Goal: Use online tool/utility: Utilize a website feature to perform a specific function

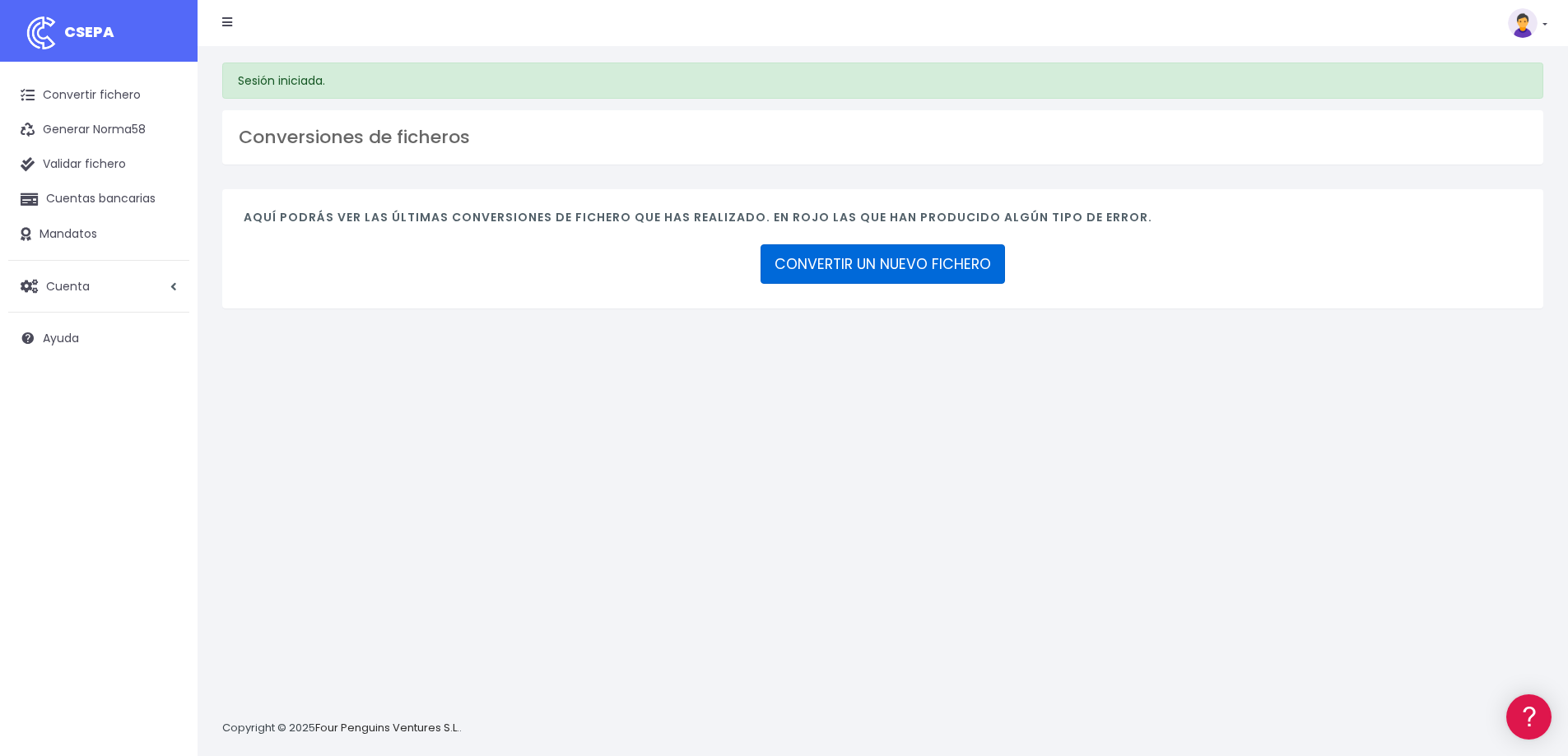
click at [898, 273] on link "CONVERTIR UN NUEVO FICHERO" at bounding box center [883, 264] width 244 height 40
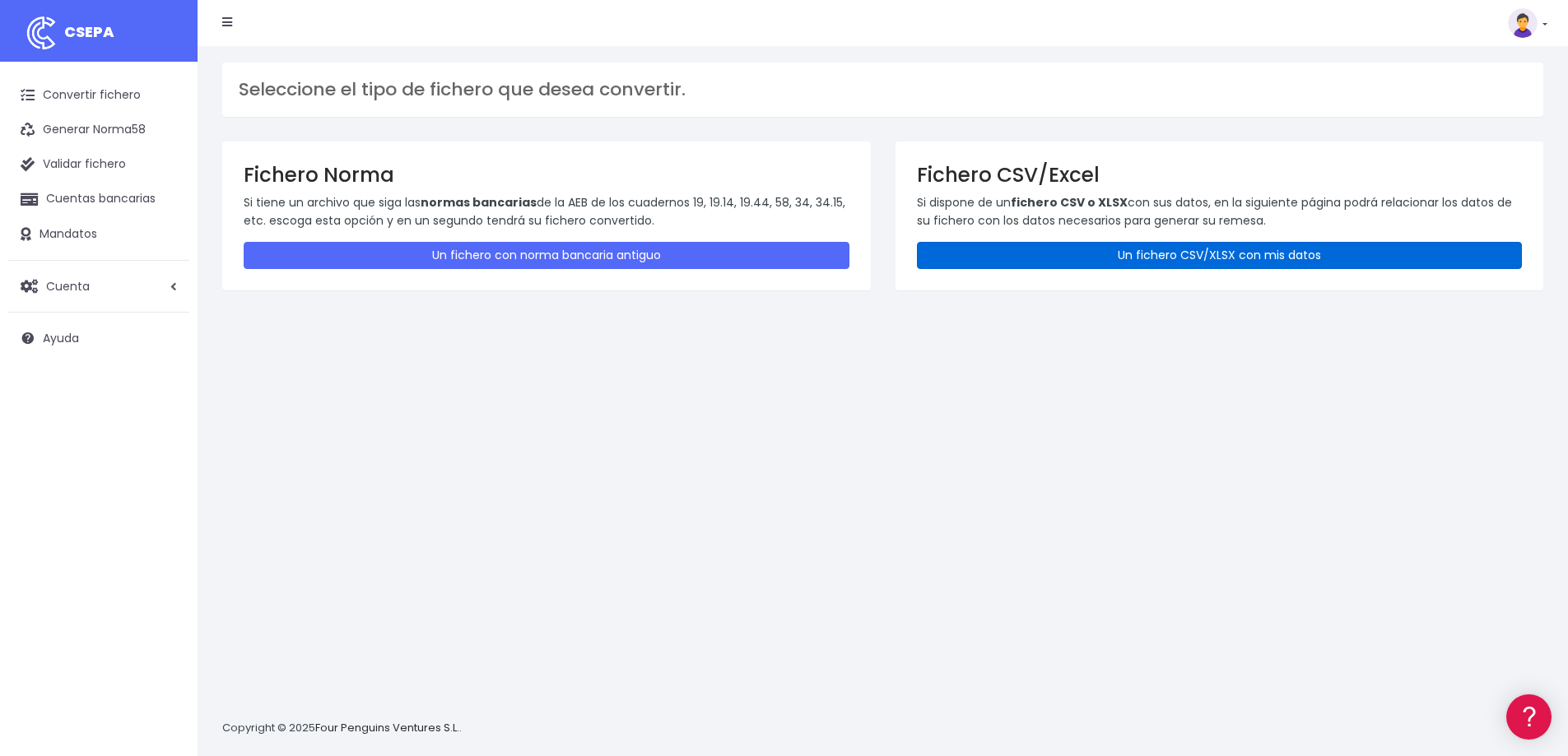
click at [1126, 253] on link "Un fichero CSV/XLSX con mis datos" at bounding box center [1220, 255] width 606 height 27
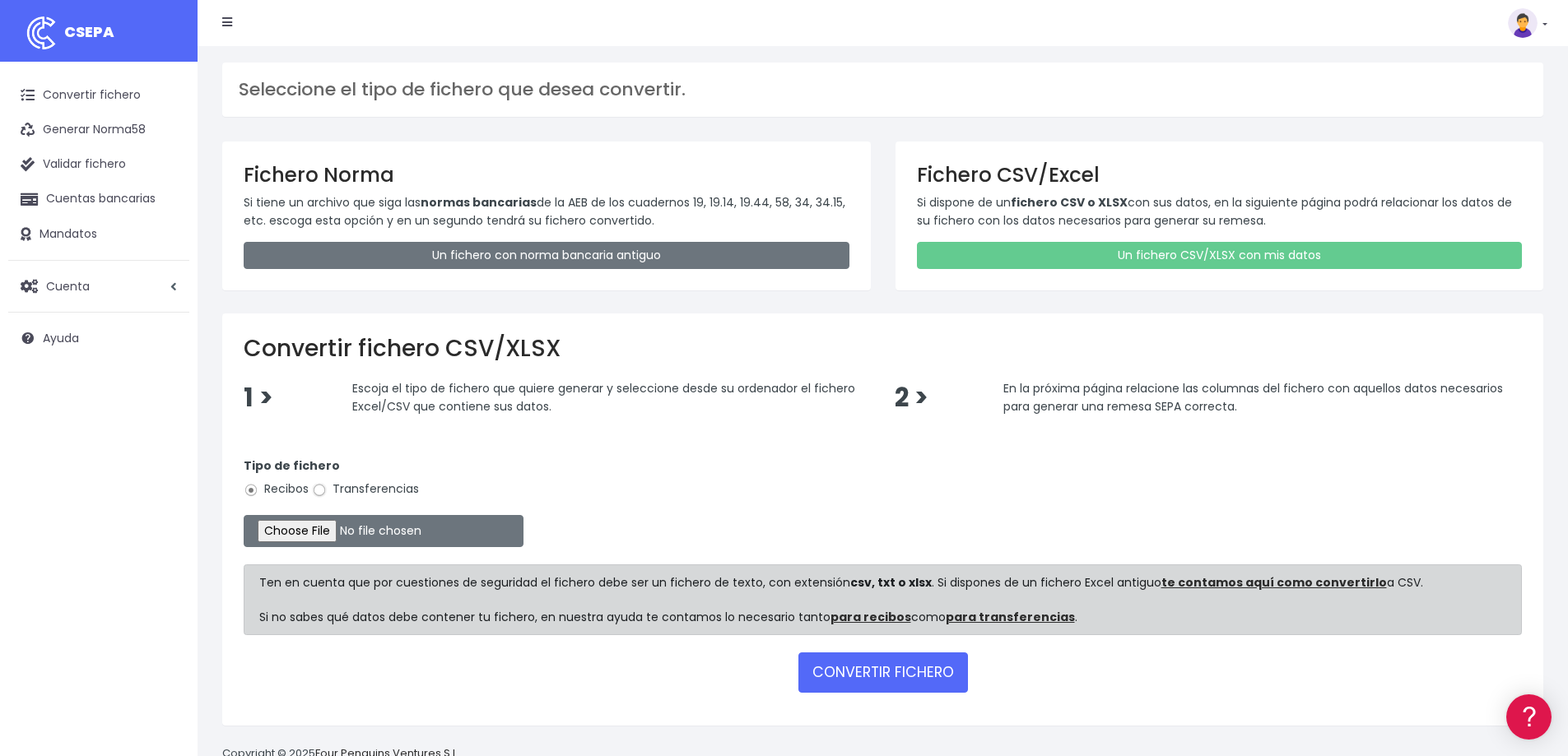
click at [319, 490] on input "Transferencias" at bounding box center [319, 490] width 14 height 14
radio input "true"
click at [325, 527] on input "file" at bounding box center [383, 530] width 280 height 32
type input "C:\fakepath\7.- Remesa cosmic 14.08.2025.csv"
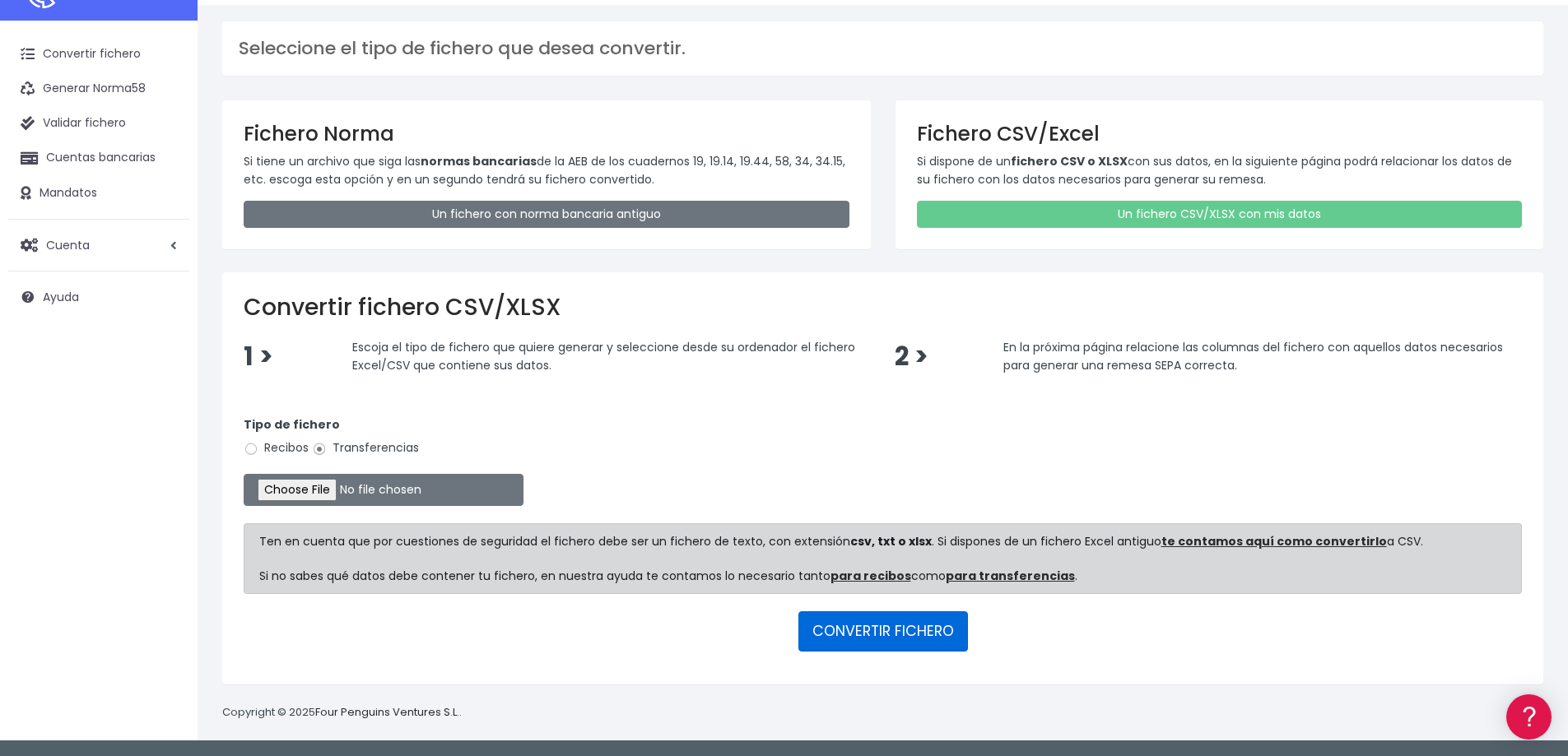
click at [890, 631] on button "CONVERTIR FICHERO" at bounding box center [882, 631] width 169 height 40
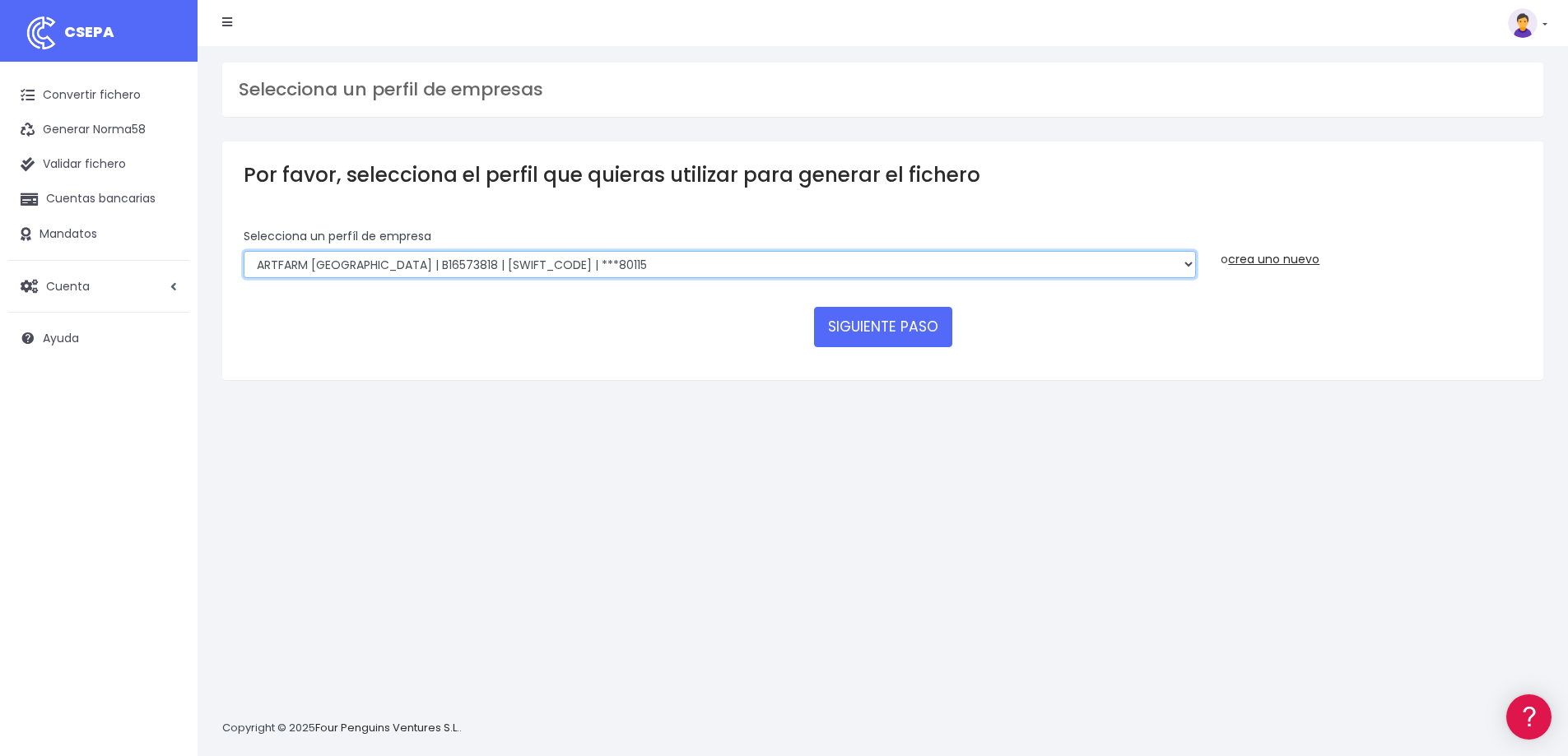
click at [664, 266] on select "RIUDAVETS ASSESSORS SL | B07873532 | [SWIFT_CODE] | ***[GEOGRAPHIC_DATA] | B579…" at bounding box center [719, 264] width 953 height 28
select select "1932"
click at [243, 250] on select "RIUDAVETS ASSESSORS SL | B07873532 | [SWIFT_CODE] | ***[GEOGRAPHIC_DATA] | B579…" at bounding box center [719, 264] width 953 height 28
click at [889, 321] on button "SIGUIENTE PASO" at bounding box center [883, 326] width 138 height 40
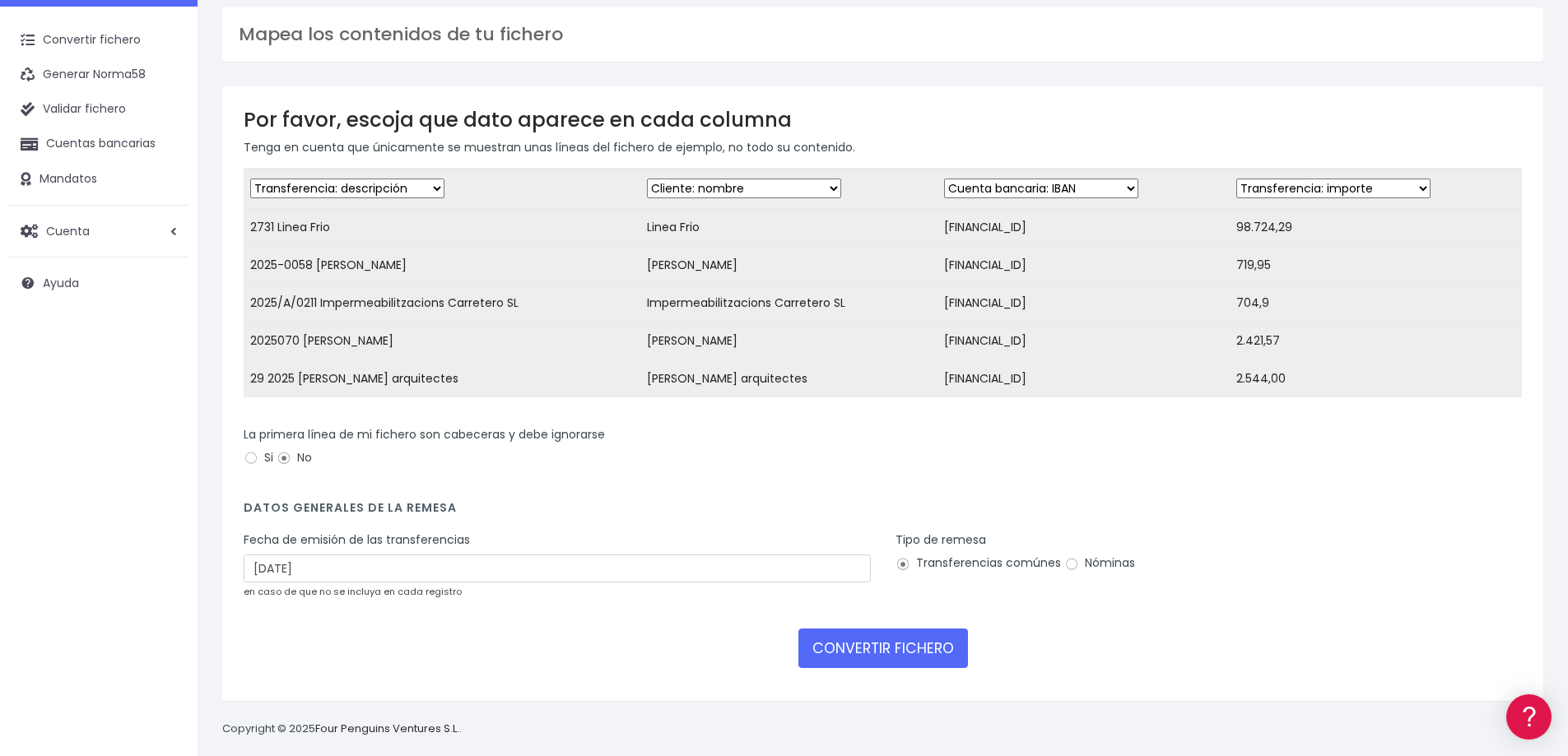
scroll to position [84, 0]
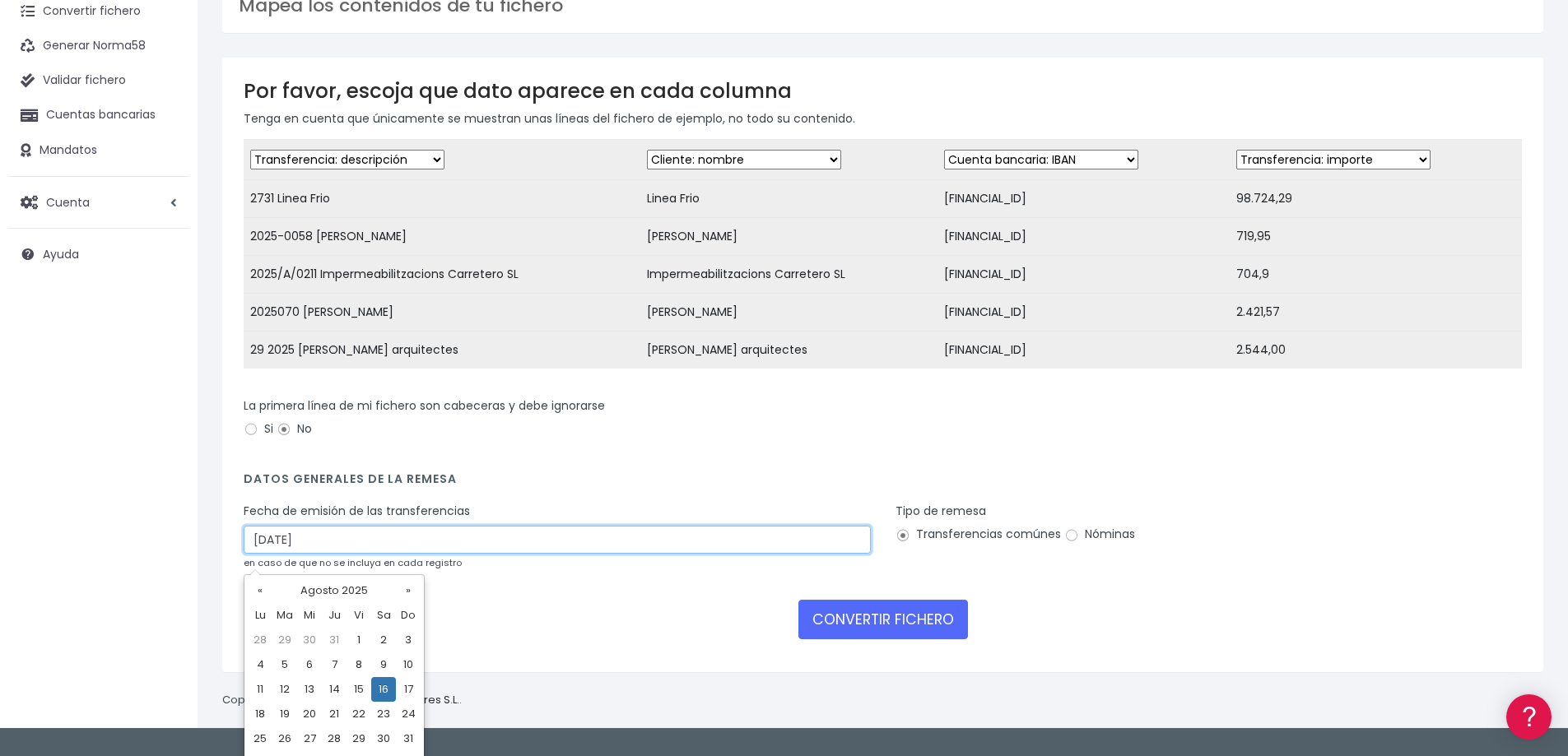
click at [322, 551] on input "16/08/2025" at bounding box center [556, 539] width 627 height 28
click at [331, 687] on td "14" at bounding box center [334, 689] width 24 height 24
type input "14/08/2025"
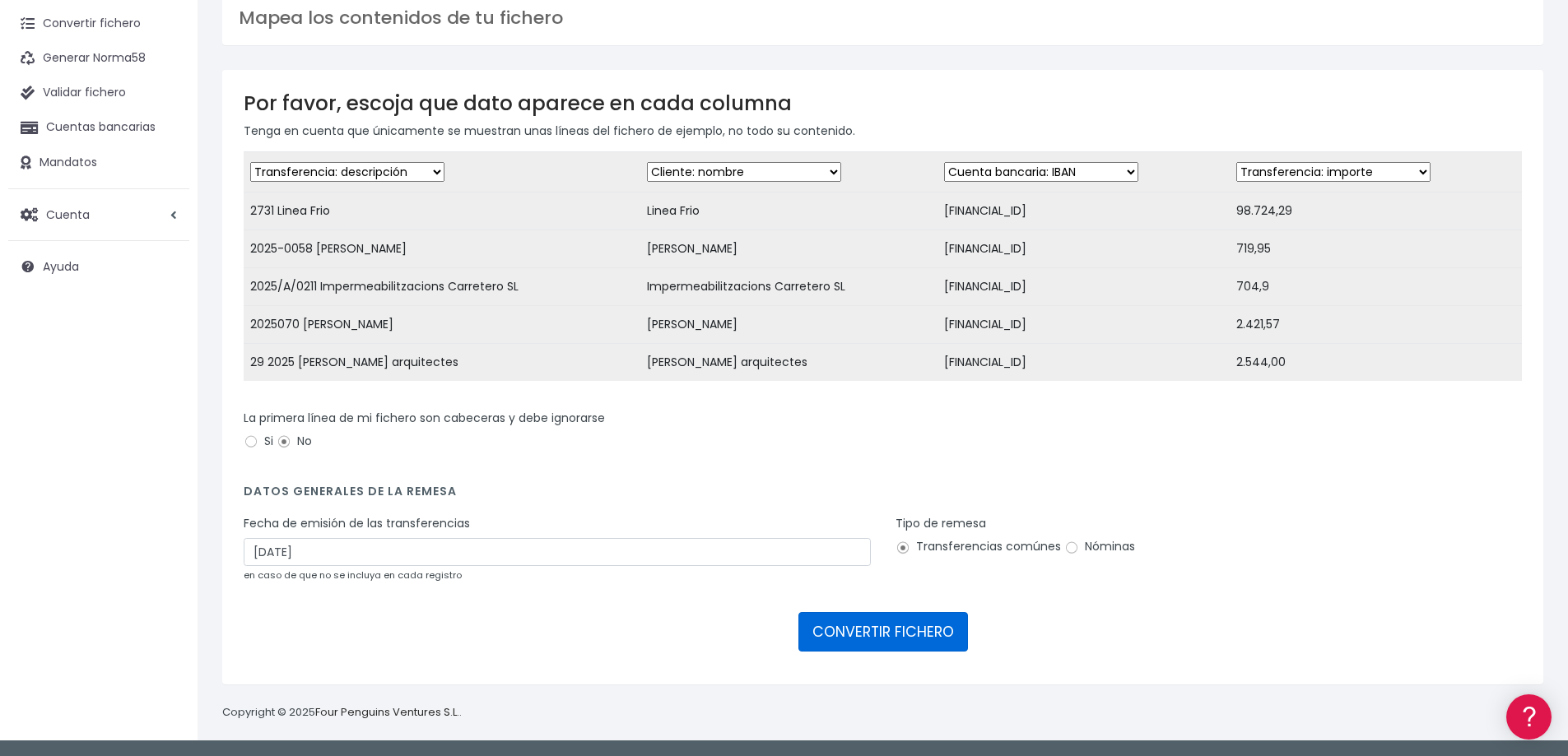
click at [861, 633] on button "CONVERTIR FICHERO" at bounding box center [882, 632] width 169 height 40
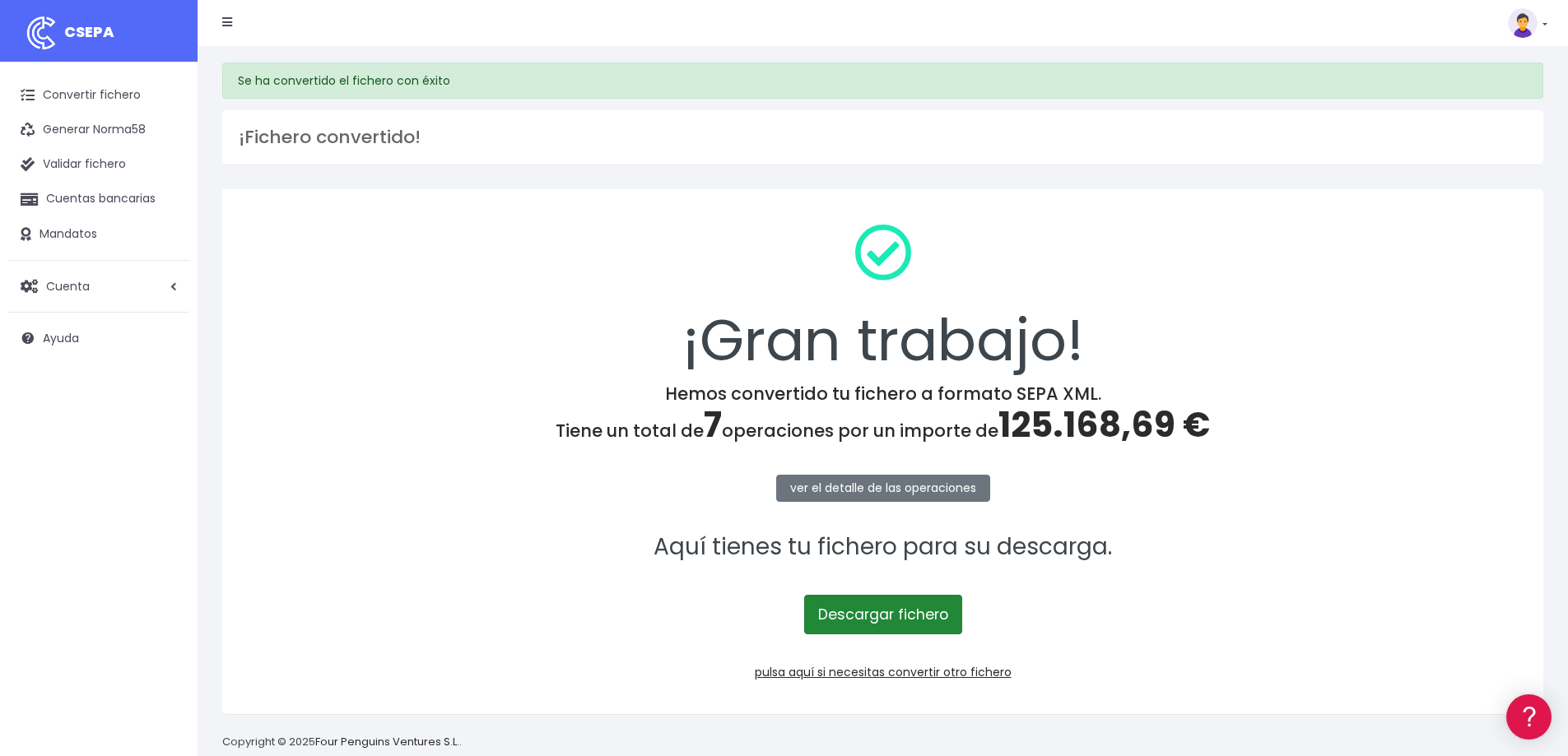
click at [889, 615] on link "Descargar fichero" at bounding box center [883, 615] width 158 height 40
